Goal: Task Accomplishment & Management: Manage account settings

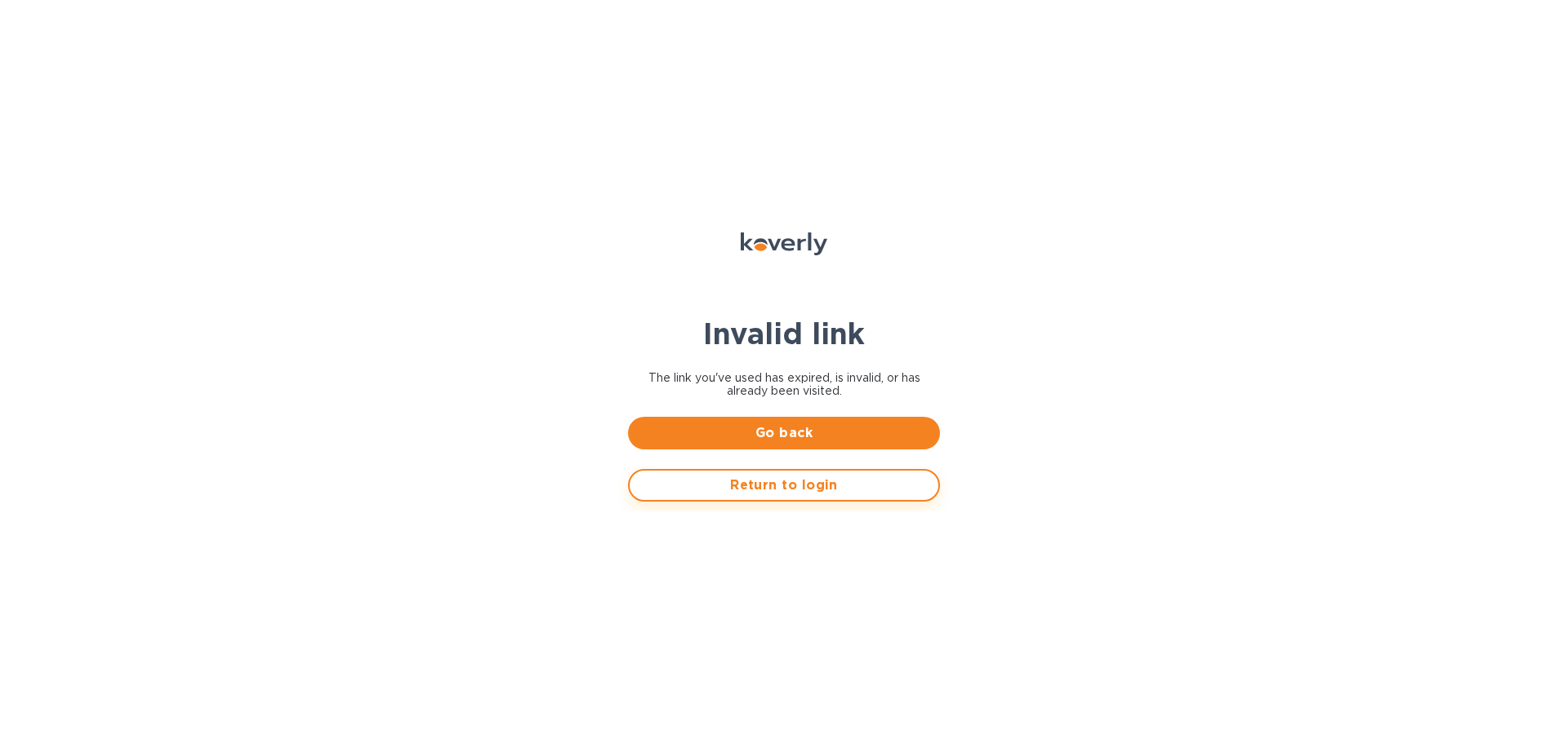
click at [754, 485] on span "Return to login" at bounding box center [784, 485] width 282 height 20
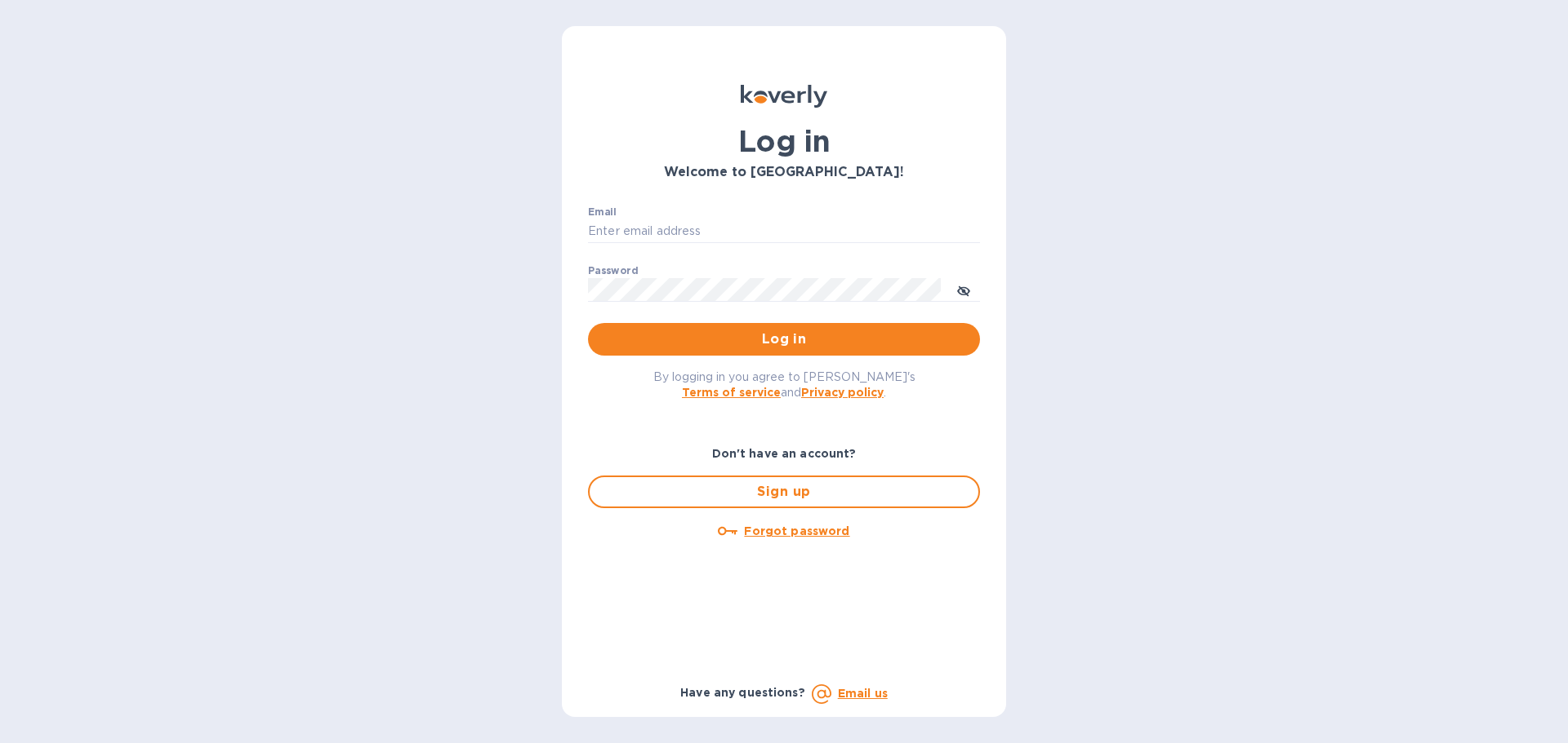
type input "[PERSON_NAME][EMAIL_ADDRESS][DOMAIN_NAME]"
click at [775, 343] on span "Log in" at bounding box center [784, 339] width 366 height 20
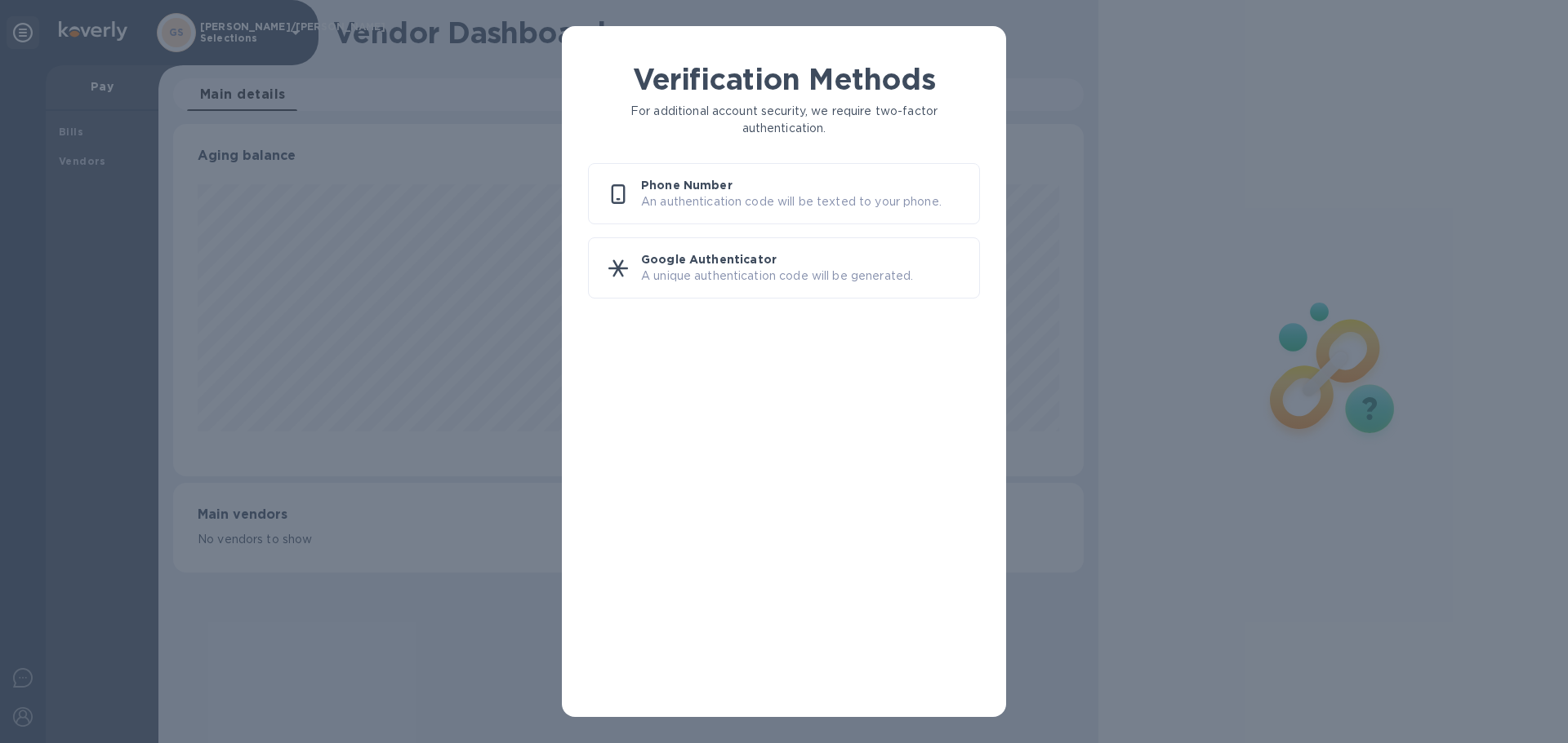
scroll to position [353, 909]
click at [776, 264] on p "Google Authenticator" at bounding box center [803, 260] width 325 height 17
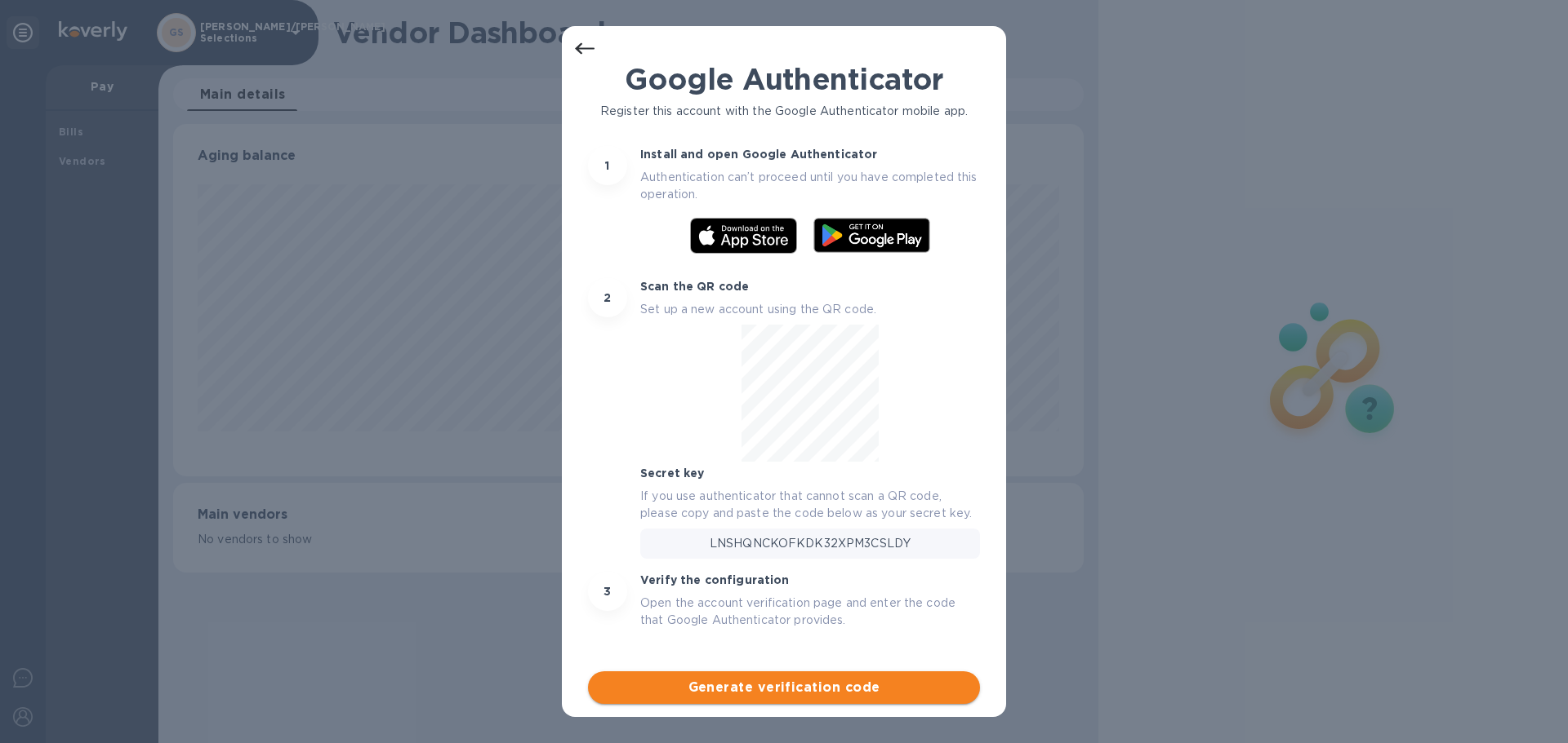
click at [792, 689] on span "Generate verification code" at bounding box center [784, 687] width 366 height 20
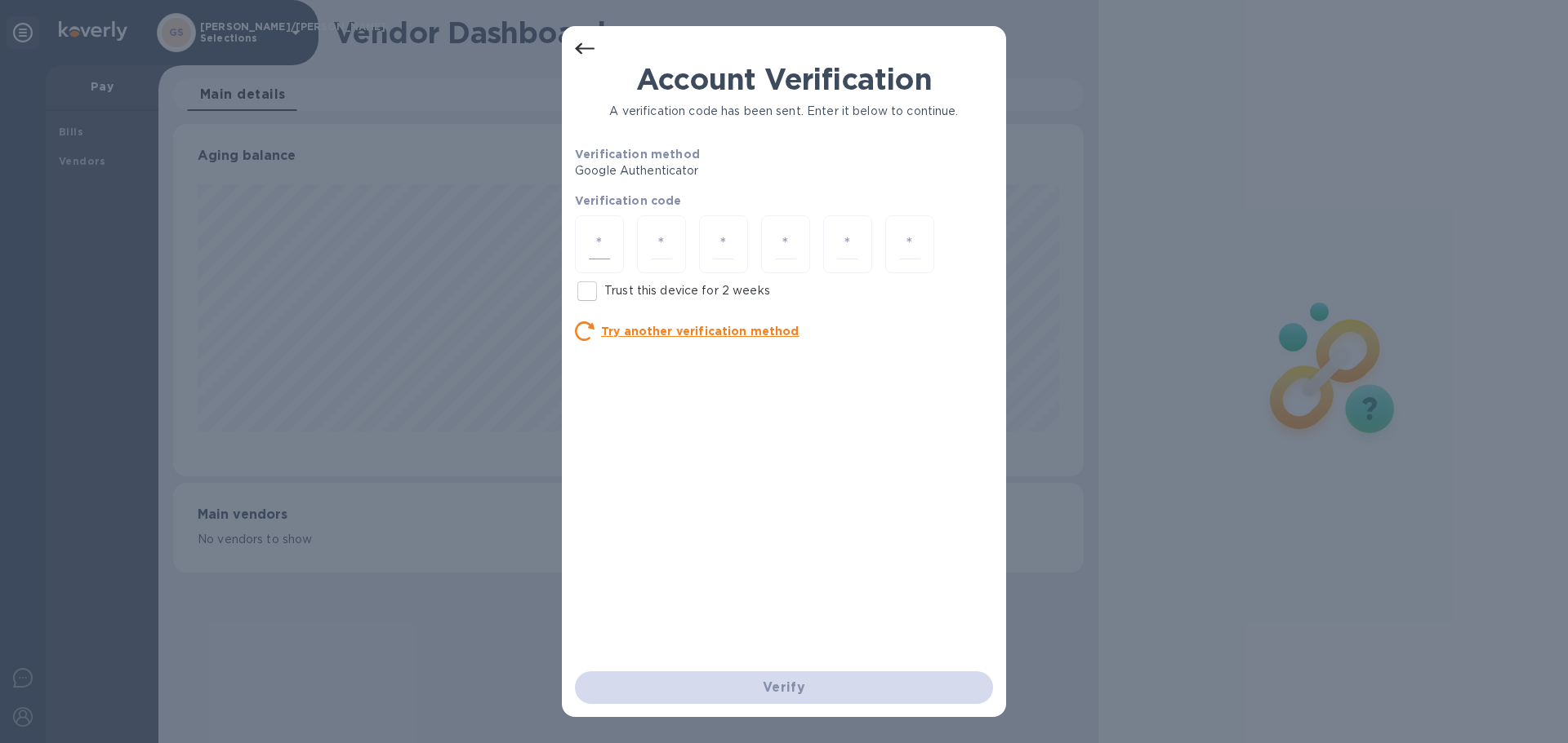
click at [597, 239] on input "number" at bounding box center [599, 244] width 21 height 30
type input "0"
type input "8"
type input "3"
type input "0"
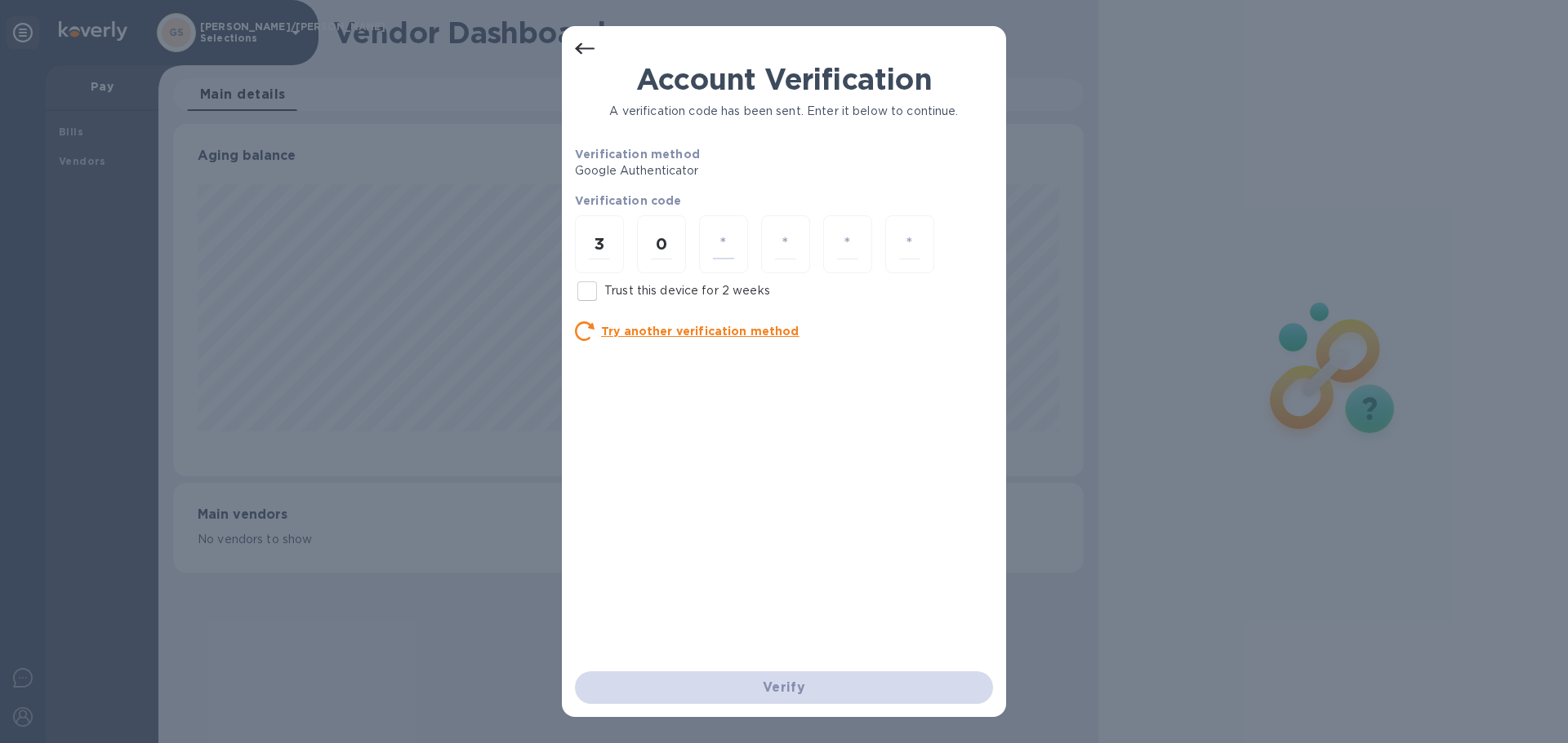
type input "8"
type input "0"
type input "1"
type input "3"
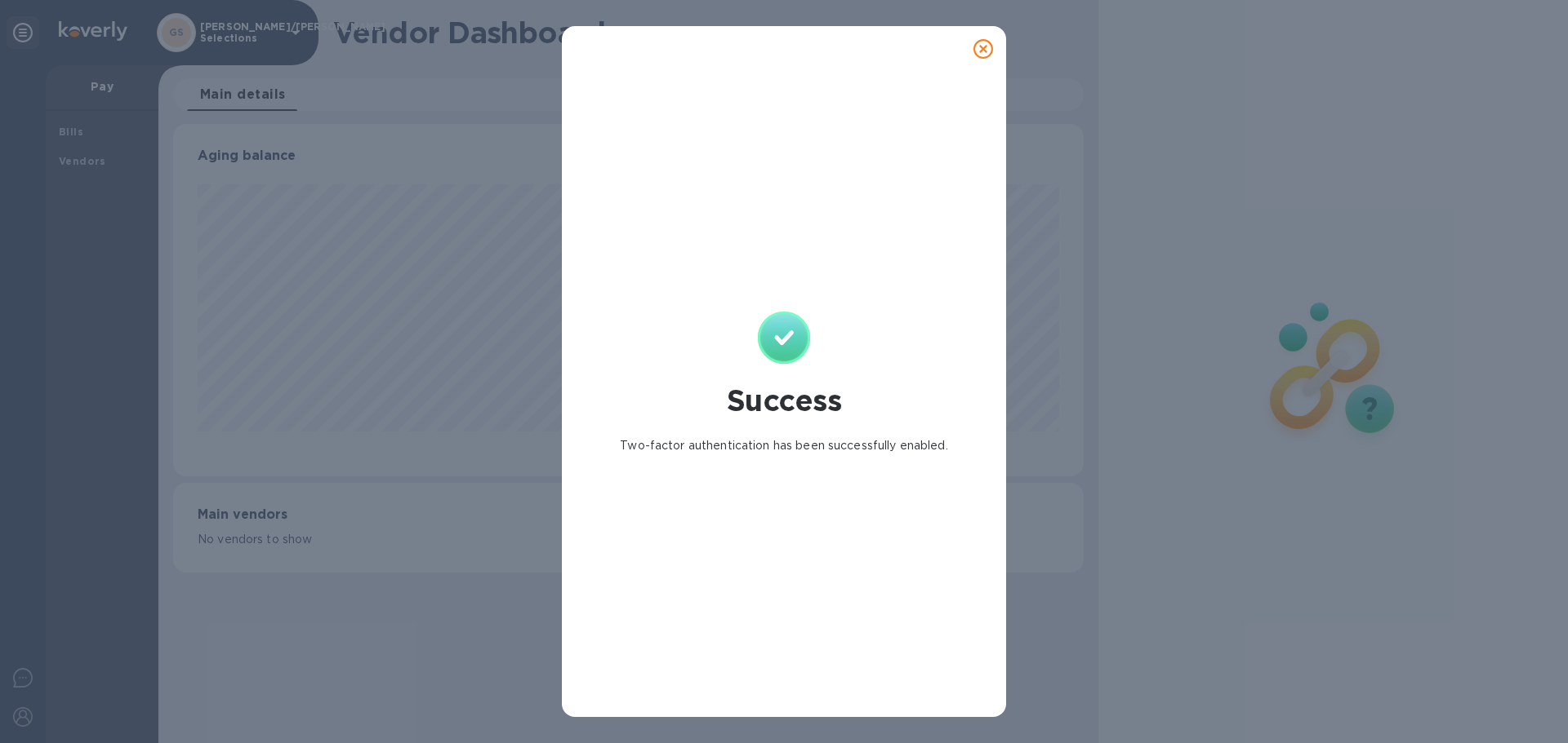
click at [990, 48] on icon at bounding box center [983, 48] width 20 height 20
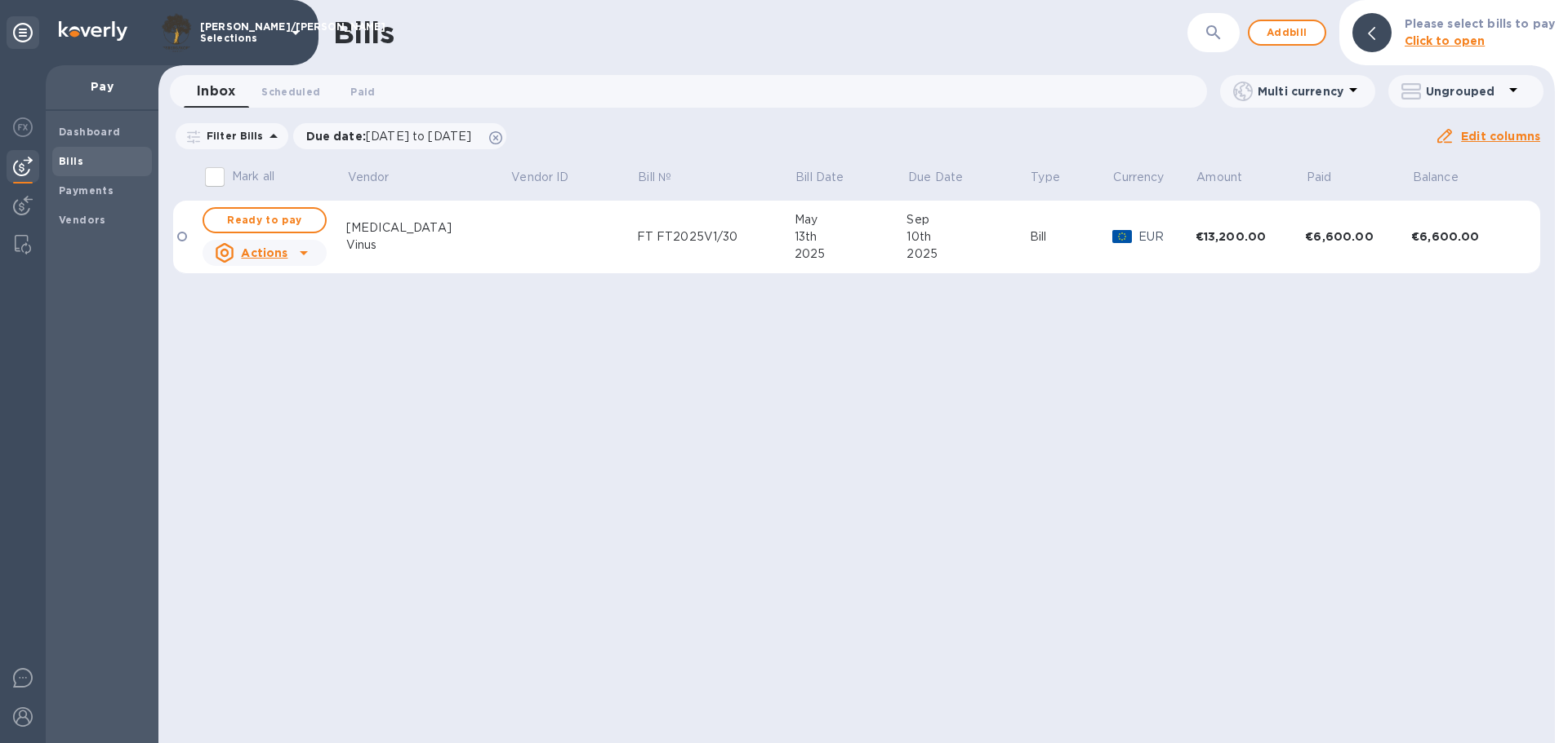
click at [796, 435] on div "Bills ​ Add bill Please select bills to pay Click to open Inbox 0 Scheduled 0 P…" at bounding box center [856, 372] width 1397 height 743
click at [89, 128] on b "Dashboard" at bounding box center [89, 131] width 62 height 12
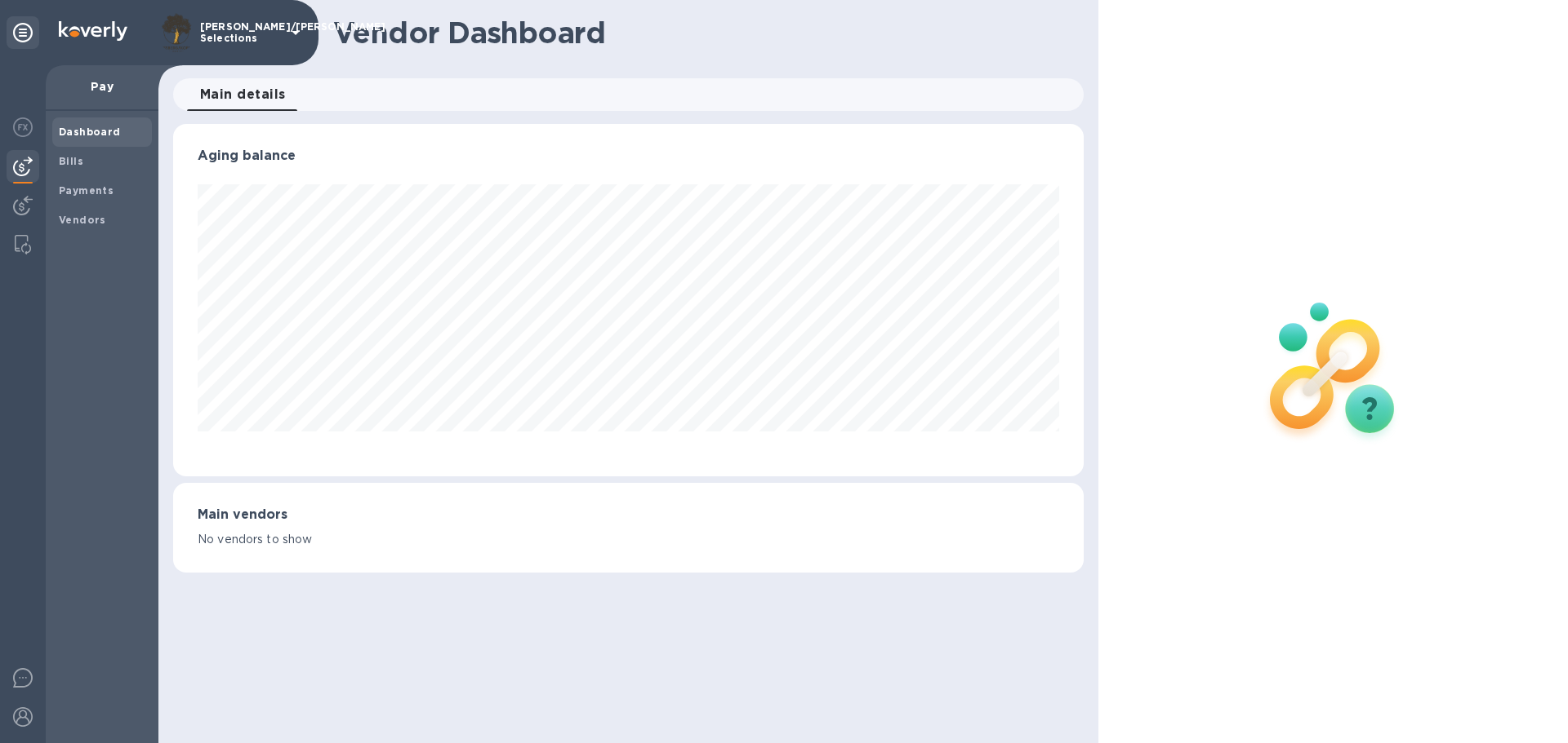
scroll to position [353, 909]
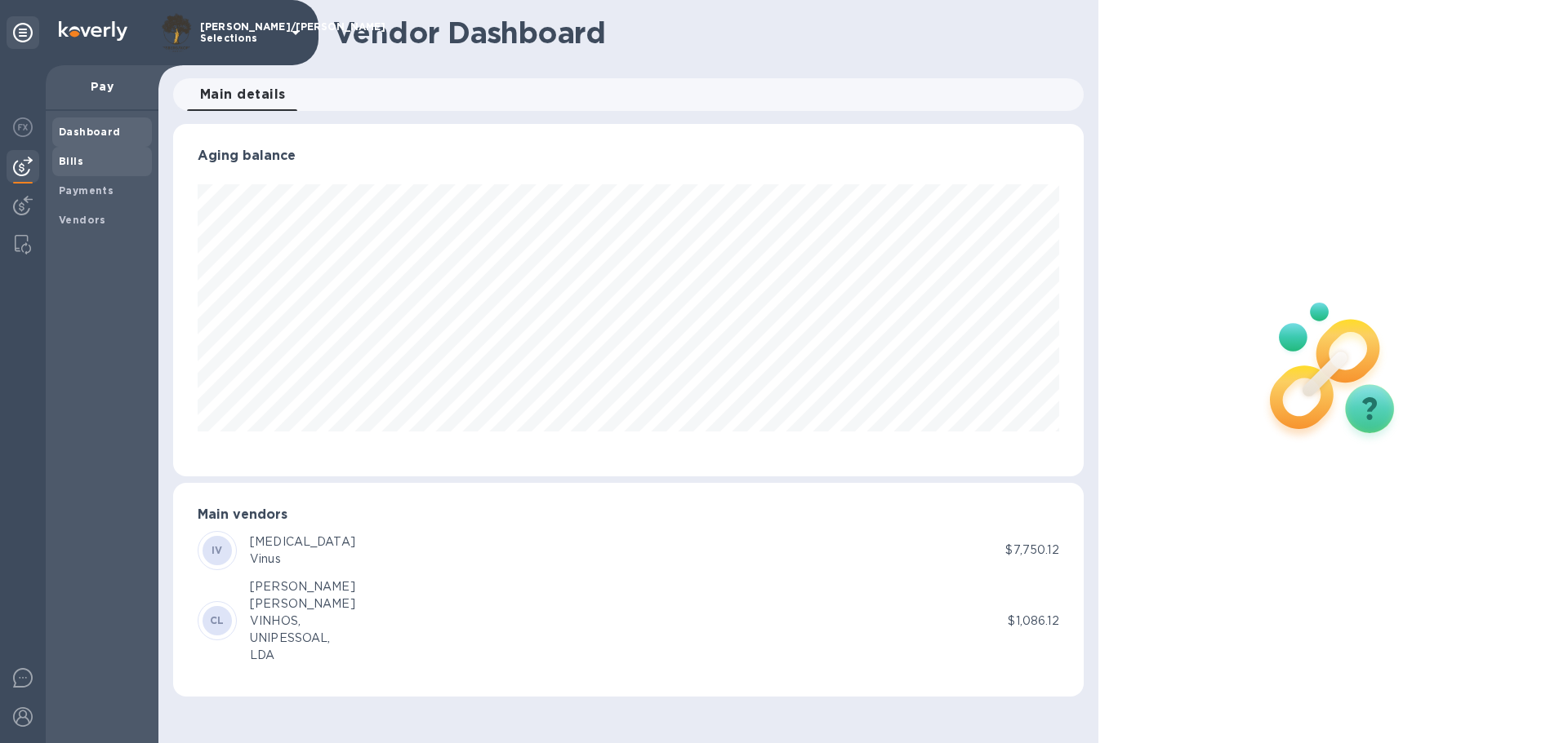
click at [78, 162] on b "Bills" at bounding box center [71, 161] width 24 height 12
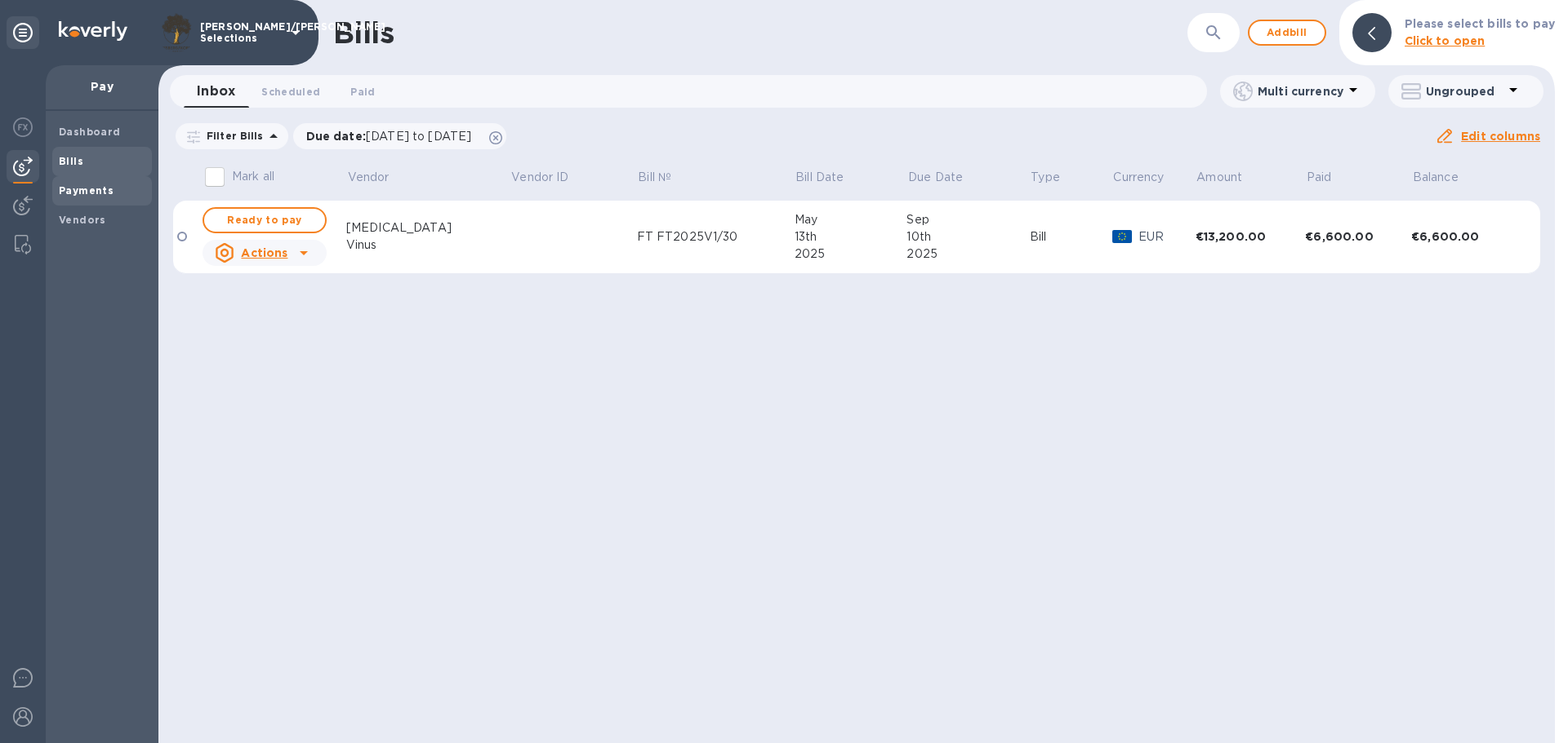
click at [77, 192] on b "Payments" at bounding box center [86, 190] width 55 height 12
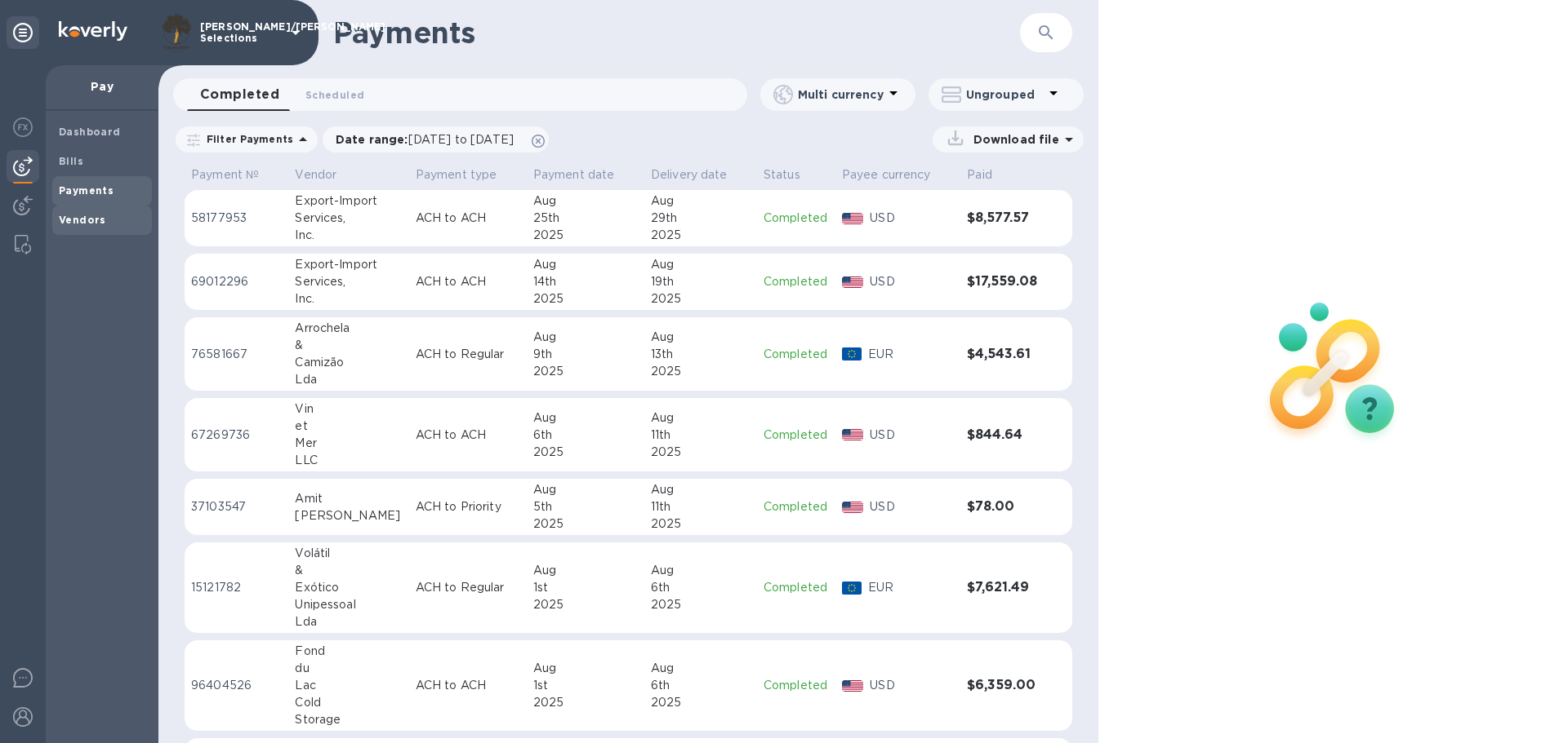
click at [84, 220] on b "Vendors" at bounding box center [82, 220] width 48 height 12
